Goal: Task Accomplishment & Management: Complete application form

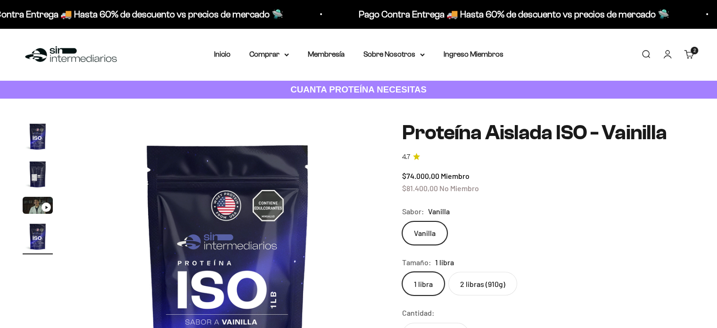
scroll to position [47, 0]
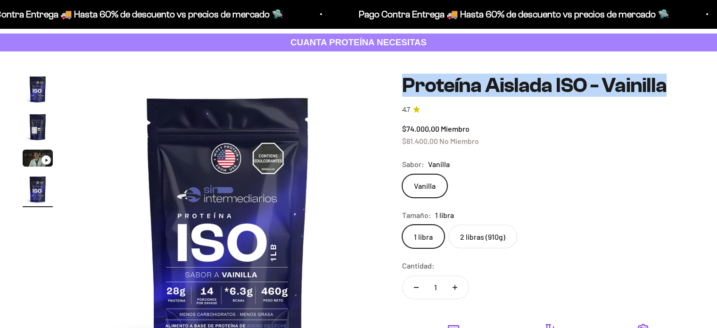
drag, startPoint x: 403, startPoint y: 84, endPoint x: 665, endPoint y: 83, distance: 262.1
click at [665, 83] on h1 "Proteína Aislada ISO - Vainilla" at bounding box center [548, 85] width 292 height 23
copy h1 "Proteína Aislada ISO - Vainilla"
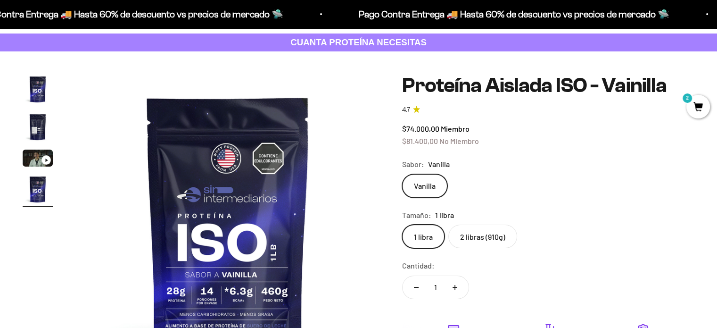
click at [498, 233] on label "2 libras (910g)" at bounding box center [482, 236] width 69 height 24
click at [402, 224] on input "2 libras (910g)" at bounding box center [402, 224] width 0 height 0
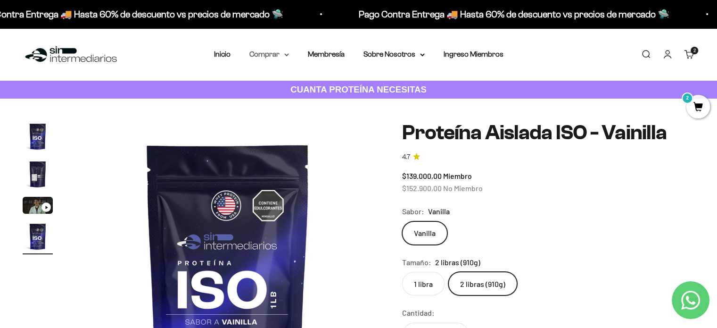
click at [278, 56] on summary "Comprar" at bounding box center [269, 54] width 40 height 12
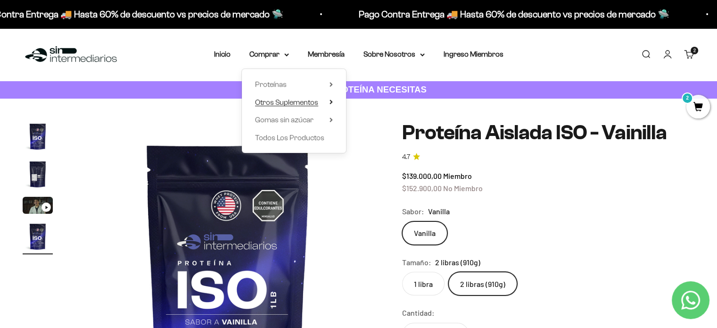
click at [332, 100] on icon at bounding box center [331, 101] width 3 height 5
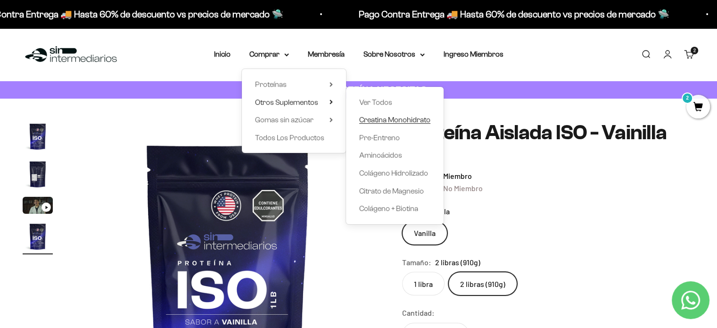
click at [379, 116] on span "Creatina Monohidrato" at bounding box center [394, 120] width 71 height 8
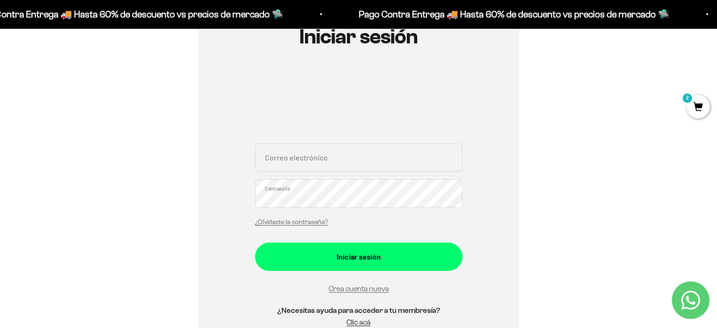
scroll to position [141, 0]
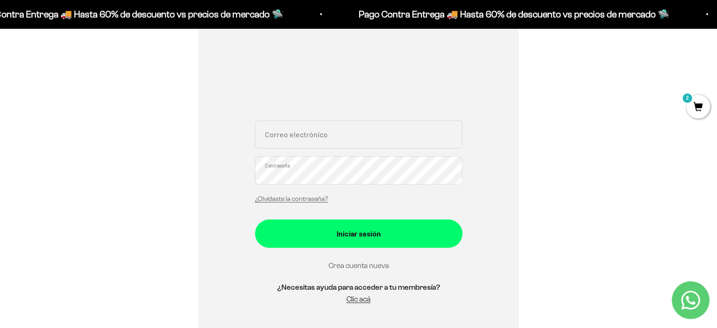
click at [349, 264] on link "Crea cuenta nueva" at bounding box center [359, 265] width 60 height 8
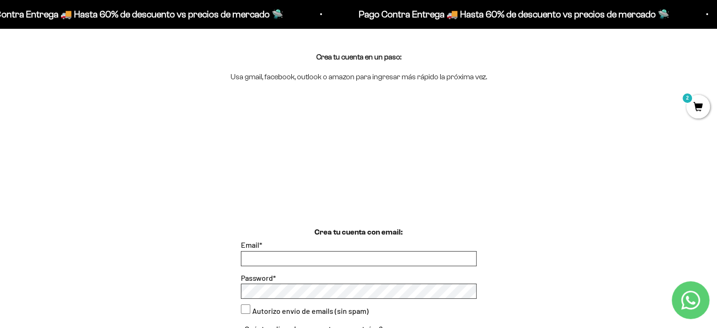
scroll to position [141, 0]
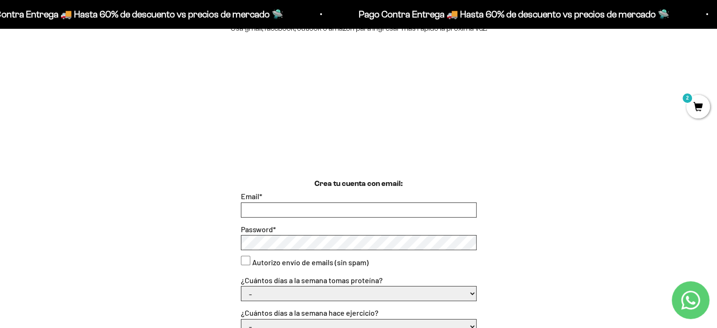
click at [332, 207] on input "Email *" at bounding box center [358, 210] width 235 height 14
type input "juanmejiarios@hotmail.com"
click at [244, 257] on consent"] "Autorizo envío de emails (sin spam)" at bounding box center [245, 260] width 9 height 9
checkbox consent"] "true"
click at [254, 292] on select "- 1 o 2 3 a 5 6 o 7" at bounding box center [358, 293] width 235 height 14
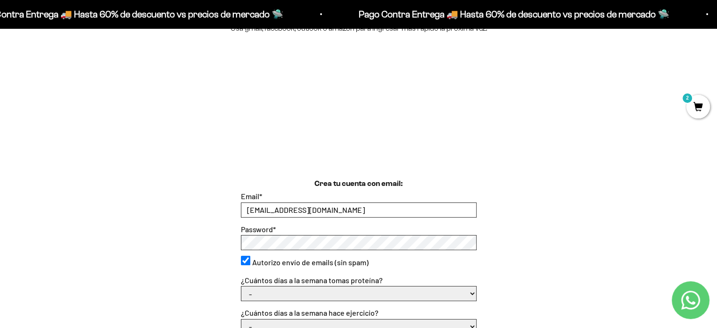
click at [326, 291] on select "- 1 o 2 3 a 5 6 o 7" at bounding box center [358, 293] width 235 height 14
select select "3 a 5"
click at [241, 286] on select "- 1 o 2 3 a 5 6 o 7" at bounding box center [358, 293] width 235 height 14
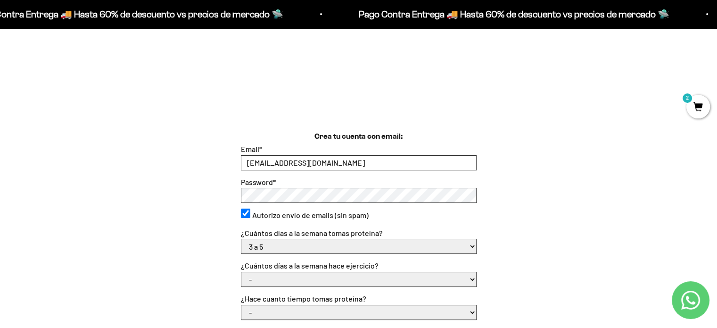
scroll to position [236, 0]
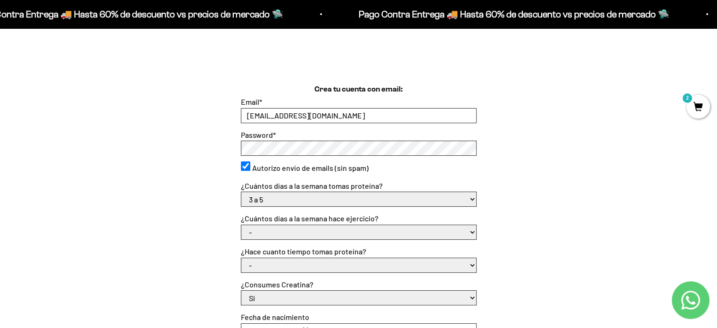
click at [353, 227] on select "- No hago 1 a 2 días 3 a 5 días 6 o 7 días" at bounding box center [358, 232] width 235 height 14
select select "3 a 5 días"
click at [241, 225] on select "- No hago 1 a 2 días 3 a 5 días 6 o 7 días" at bounding box center [358, 232] width 235 height 14
click at [291, 269] on select "- Apenas estoy empezando Menos de 6 meses Más de 6 meses Hace más de un año" at bounding box center [358, 265] width 235 height 14
select select "Apenas estoy empezando"
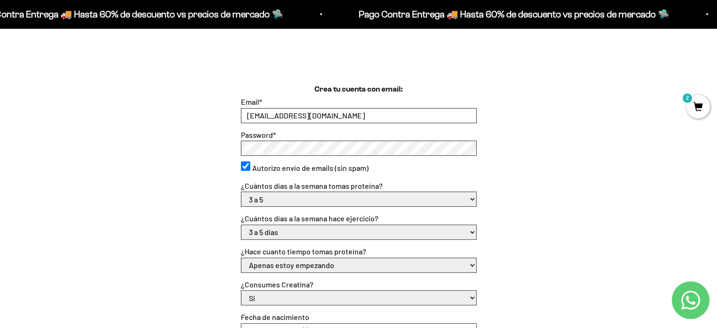
click at [241, 258] on select "- Apenas estoy empezando Menos de 6 meses Más de 6 meses Hace más de un año" at bounding box center [358, 265] width 235 height 14
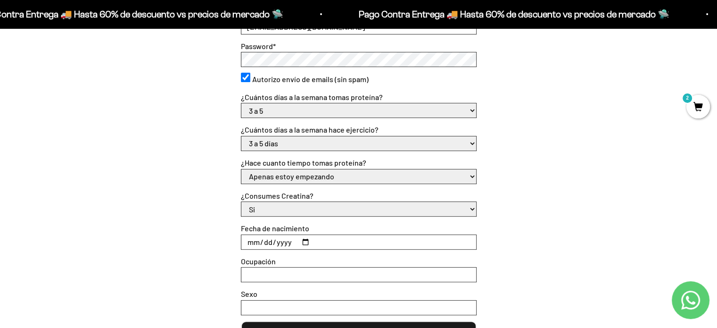
scroll to position [330, 0]
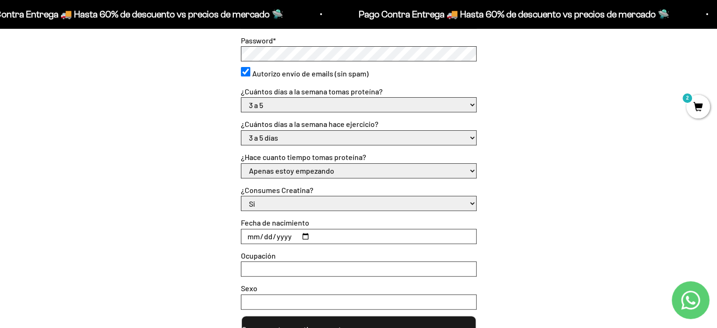
click at [299, 205] on select "Si No" at bounding box center [358, 203] width 235 height 14
click at [241, 196] on select "Si No" at bounding box center [358, 203] width 235 height 14
click at [305, 231] on input "Fecha de nacimiento" at bounding box center [358, 236] width 235 height 14
type input "1990-12-20"
click at [275, 271] on input "Ocupación" at bounding box center [358, 269] width 235 height 14
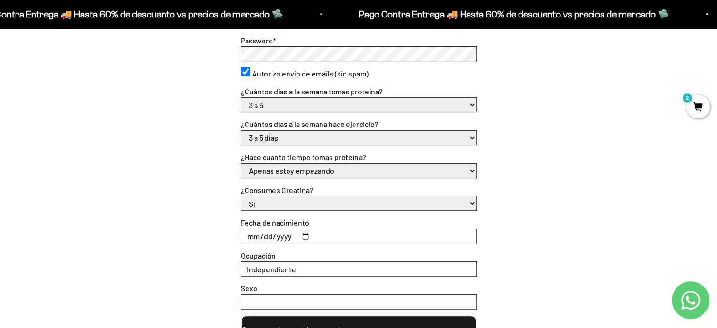
scroll to position [424, 0]
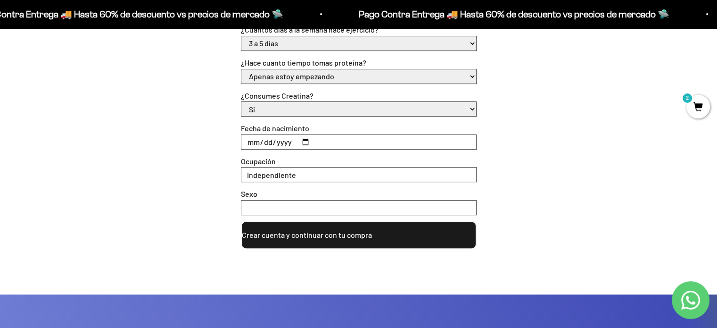
type input "Independiente"
click at [289, 205] on input "Sexo" at bounding box center [358, 207] width 235 height 14
type input "Masculino"
click at [296, 231] on button "Crear cuenta y continuar con tu compra" at bounding box center [359, 235] width 236 height 28
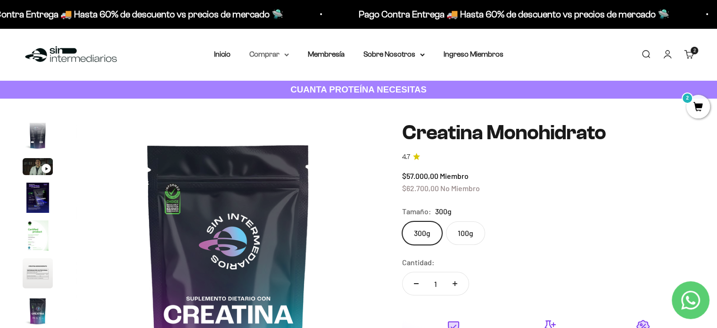
click at [285, 52] on summary "Comprar" at bounding box center [269, 54] width 40 height 12
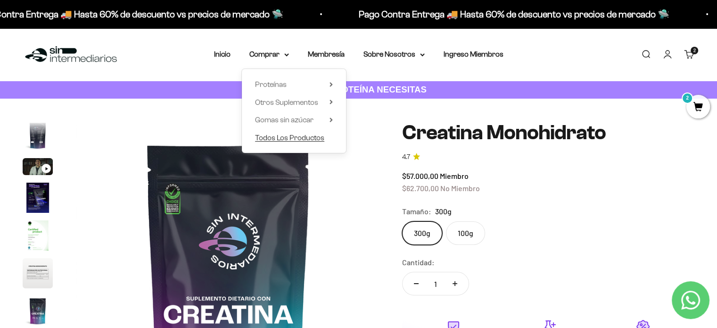
click at [311, 136] on span "Todos Los Productos" at bounding box center [289, 137] width 69 height 8
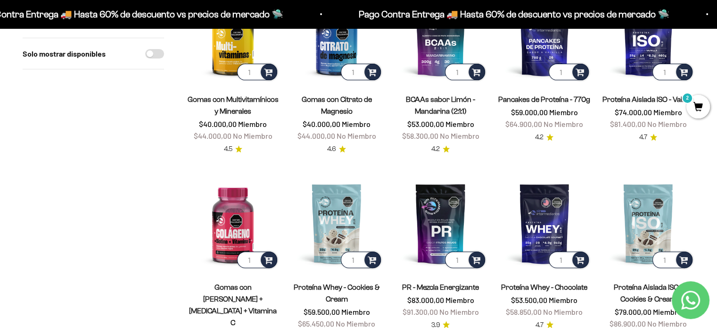
scroll to position [330, 0]
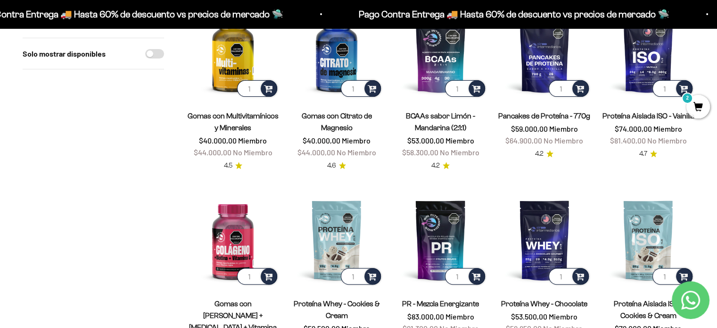
click at [270, 126] on span "Gomas con Multivitamínicos y Minerales" at bounding box center [233, 122] width 92 height 24
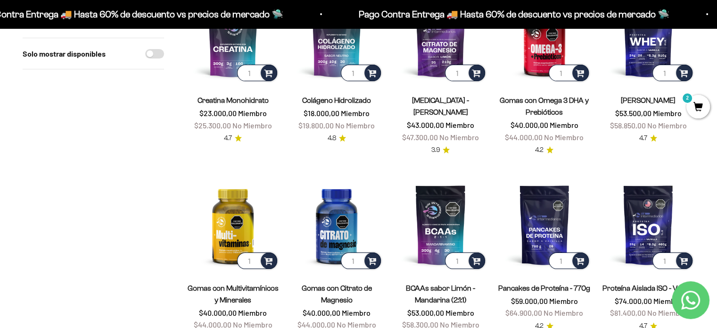
scroll to position [141, 0]
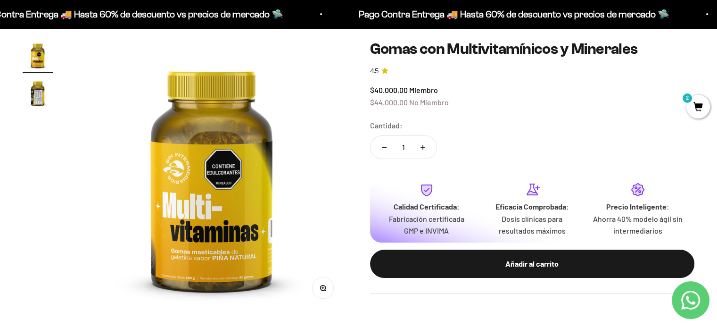
scroll to position [47, 0]
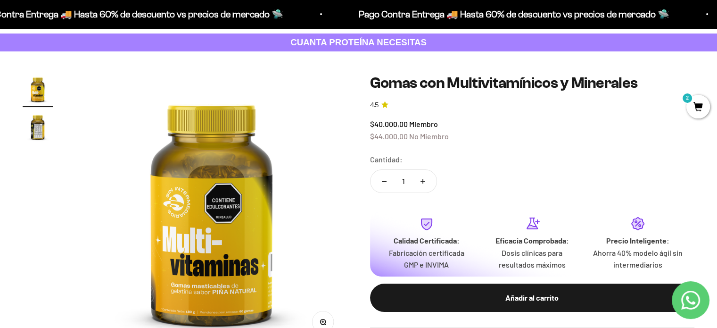
click at [44, 132] on img "Ir al artículo 2" at bounding box center [38, 127] width 30 height 30
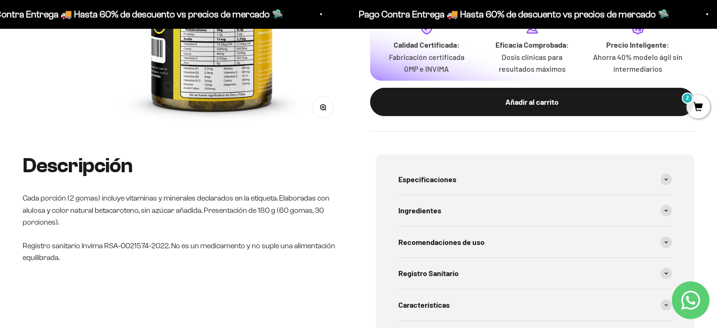
scroll to position [283, 0]
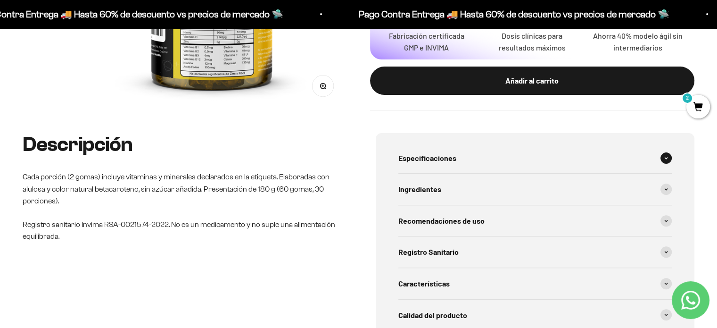
click at [616, 152] on div "Especificaciones" at bounding box center [535, 157] width 274 height 31
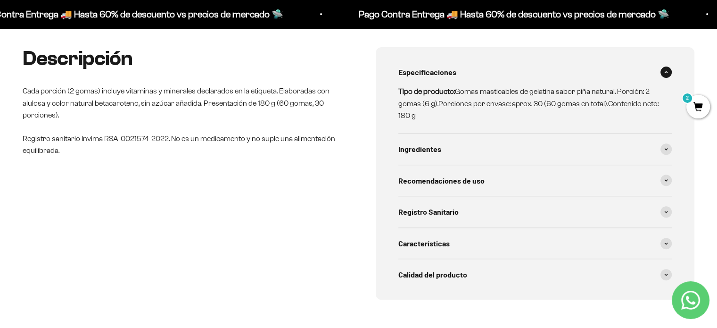
scroll to position [377, 0]
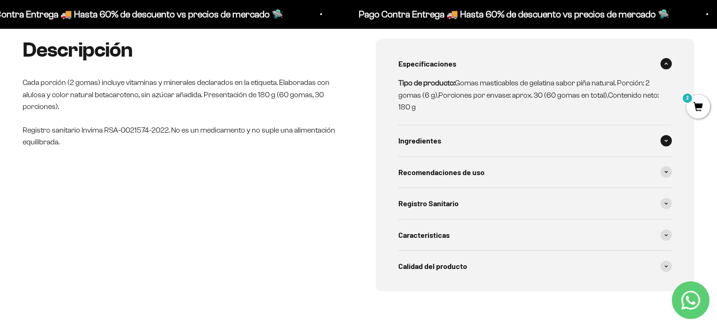
click at [661, 139] on span at bounding box center [665, 140] width 11 height 11
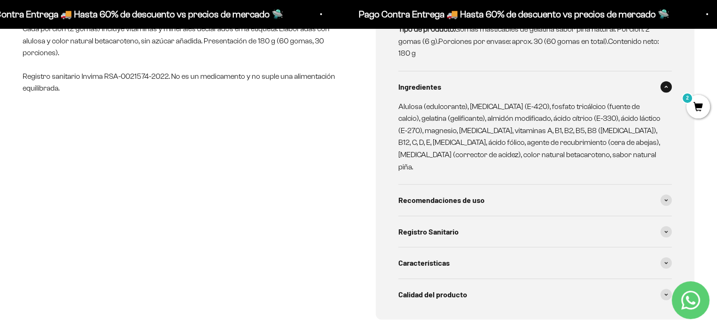
scroll to position [471, 0]
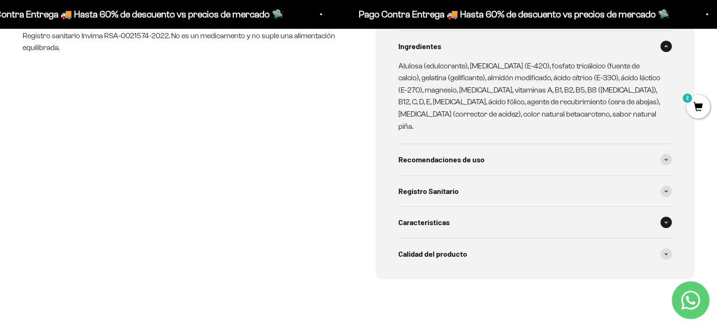
click at [660, 208] on div "Características" at bounding box center [535, 221] width 274 height 31
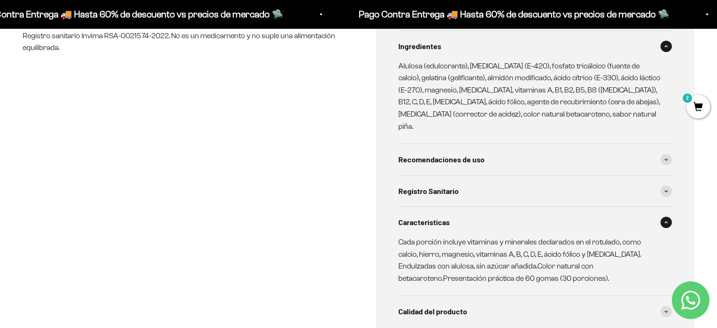
scroll to position [519, 0]
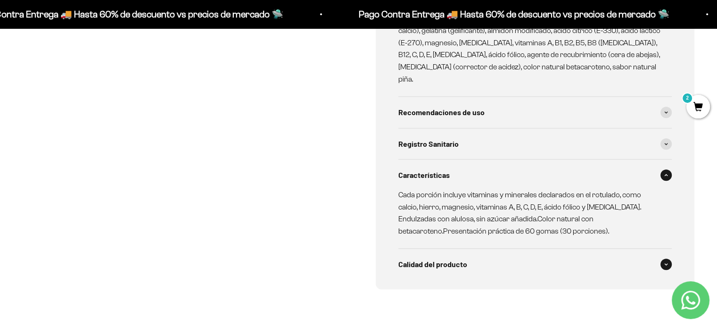
click at [665, 258] on span at bounding box center [665, 263] width 11 height 11
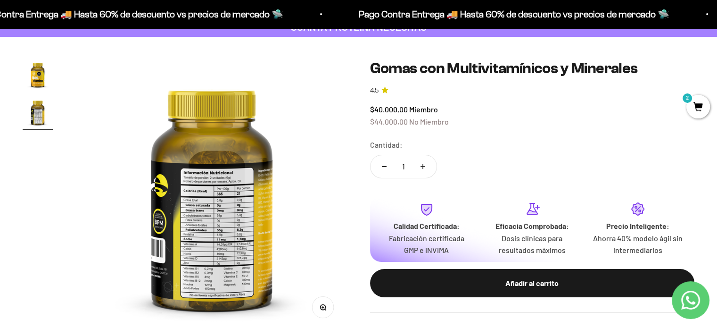
scroll to position [47, 0]
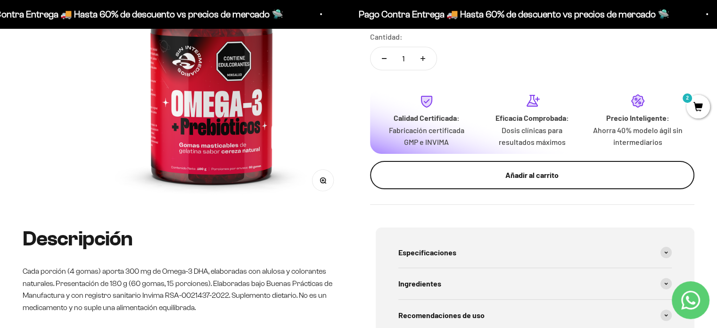
scroll to position [94, 0]
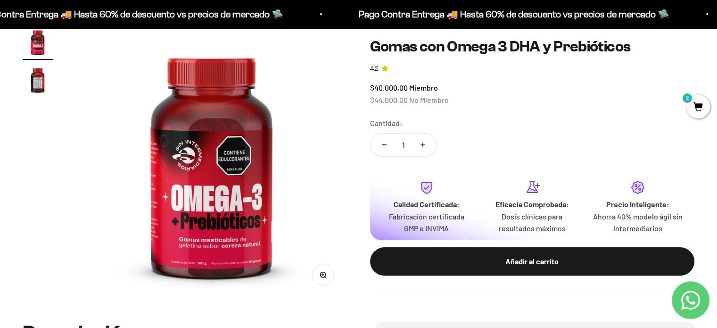
click at [34, 76] on img "Ir al artículo 2" at bounding box center [38, 80] width 30 height 30
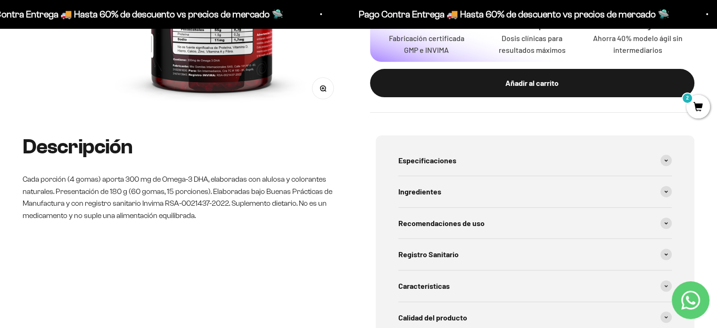
scroll to position [283, 0]
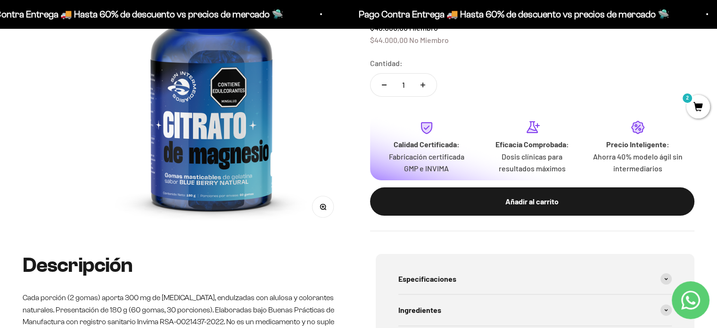
scroll to position [141, 0]
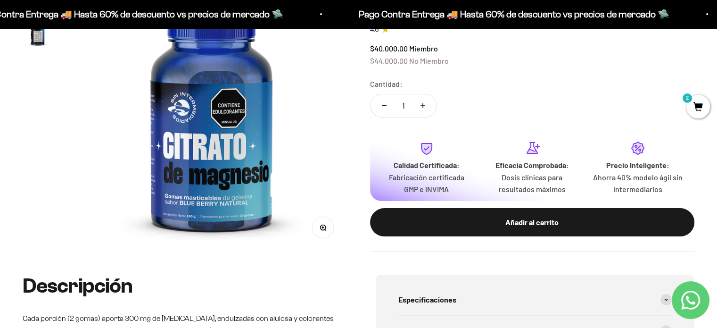
click at [42, 44] on img "Ir al artículo 2" at bounding box center [38, 32] width 30 height 30
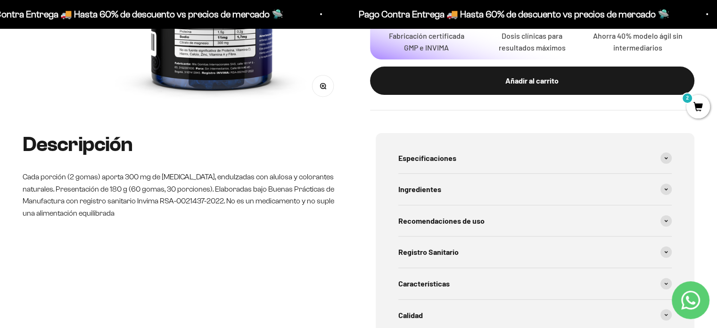
scroll to position [330, 0]
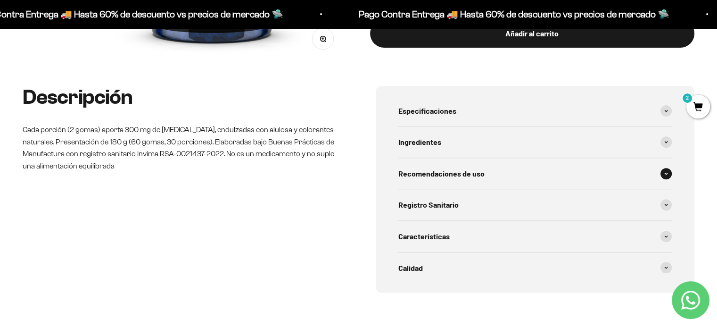
click at [664, 171] on span at bounding box center [665, 173] width 11 height 11
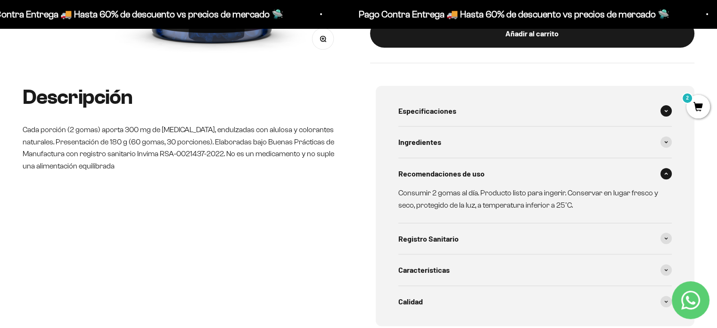
click at [668, 114] on span at bounding box center [665, 110] width 11 height 11
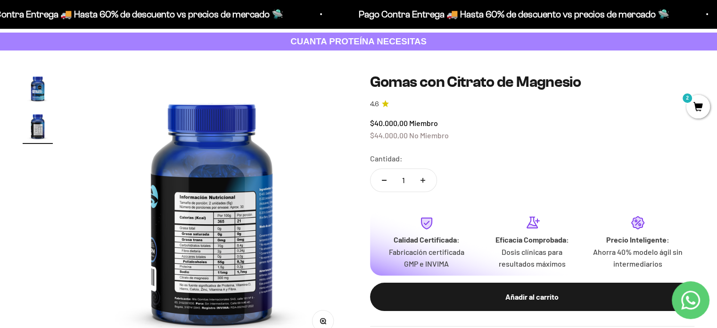
scroll to position [47, 0]
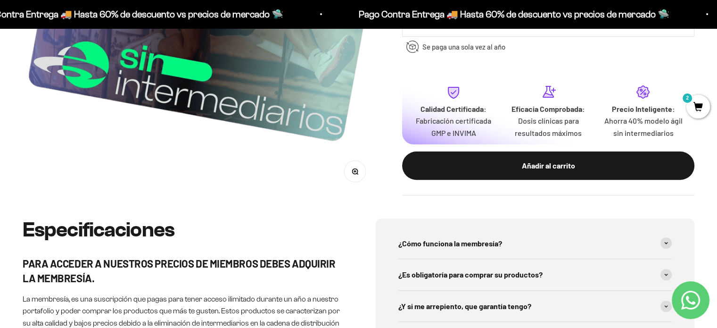
scroll to position [141, 0]
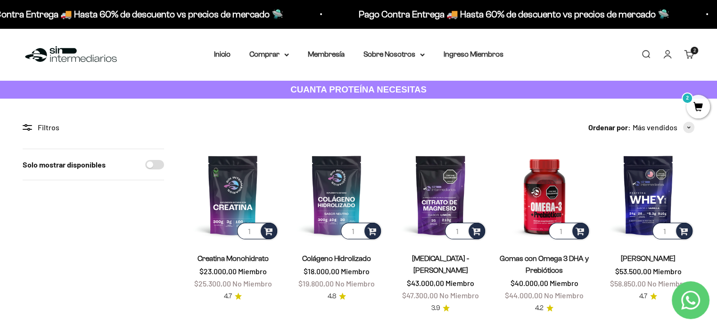
drag, startPoint x: 99, startPoint y: 170, endPoint x: 130, endPoint y: 130, distance: 51.0
click at [702, 104] on span "2" at bounding box center [698, 107] width 24 height 24
